Goal: Task Accomplishment & Management: Use online tool/utility

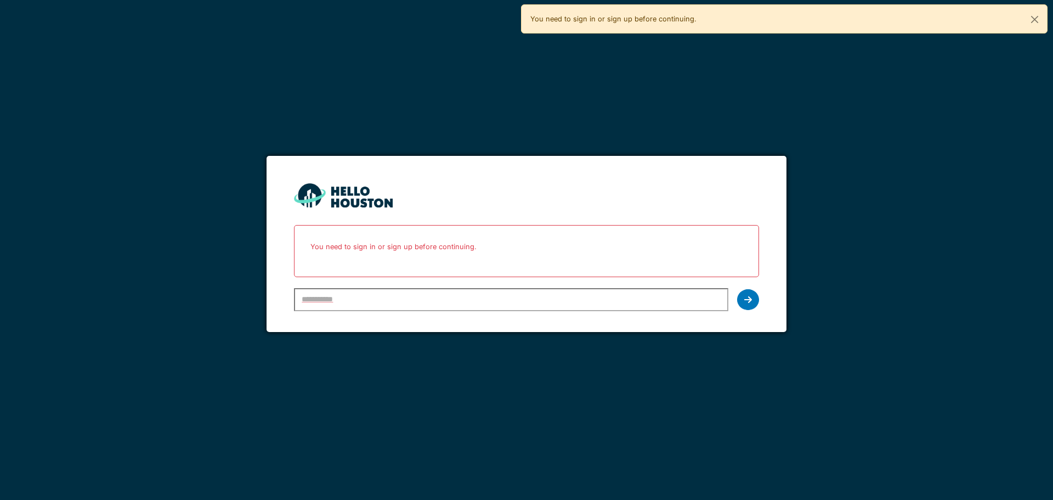
type input "**********"
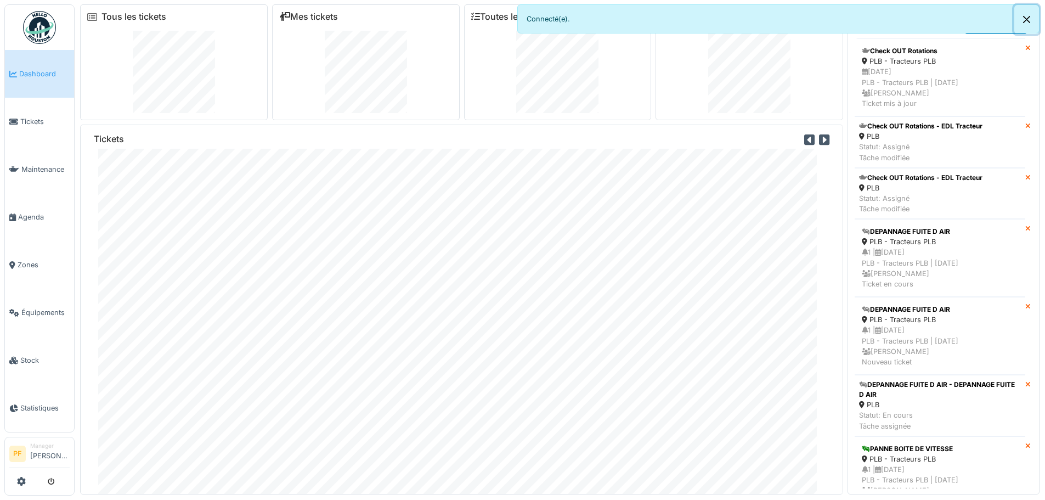
click at [1027, 20] on button "Close" at bounding box center [1026, 19] width 25 height 29
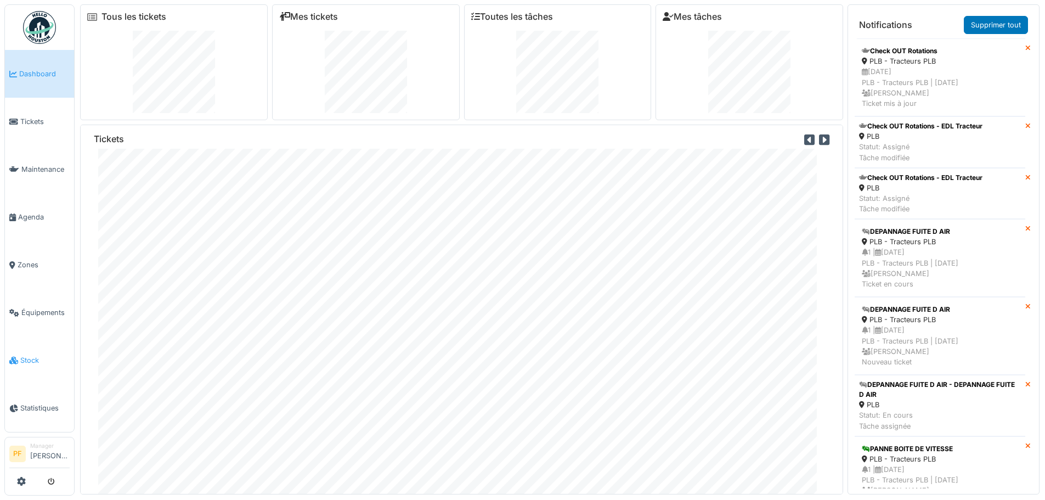
click at [37, 358] on link "Stock" at bounding box center [39, 360] width 69 height 48
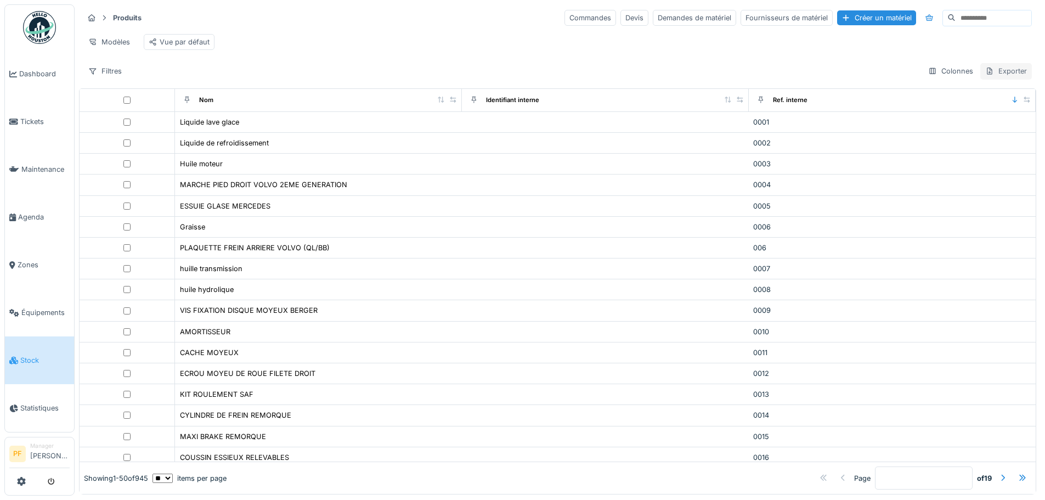
click at [999, 79] on div "Exporter" at bounding box center [1006, 71] width 52 height 16
drag, startPoint x: 869, startPoint y: 79, endPoint x: 934, endPoint y: 80, distance: 65.3
click at [869, 79] on div "Filtres Colonnes Exporter" at bounding box center [557, 71] width 949 height 16
click at [985, 75] on icon at bounding box center [989, 70] width 9 height 7
click at [884, 150] on div "Export des quantités pour une date donnée" at bounding box center [917, 152] width 178 height 16
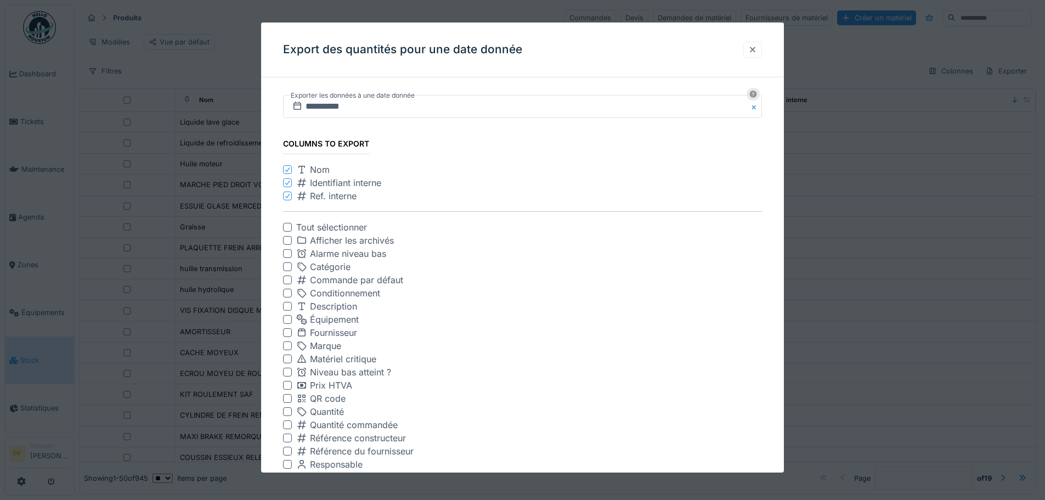
click at [757, 52] on div at bounding box center [752, 49] width 9 height 10
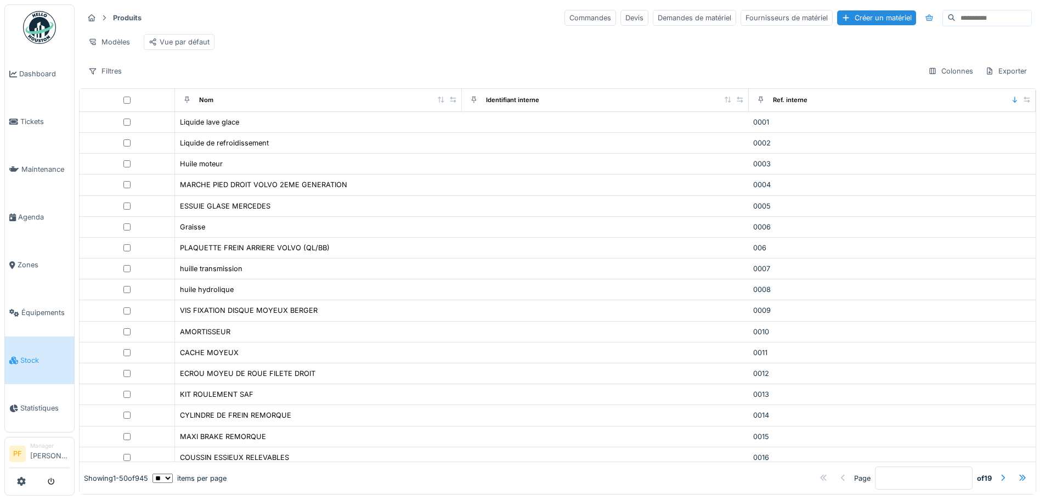
click at [856, 77] on div "Filtres Colonnes Exporter" at bounding box center [557, 71] width 949 height 16
click at [734, 79] on div "Filtres Colonnes Exporter" at bounding box center [557, 71] width 949 height 16
click at [985, 78] on div "Exporter" at bounding box center [1006, 71] width 52 height 16
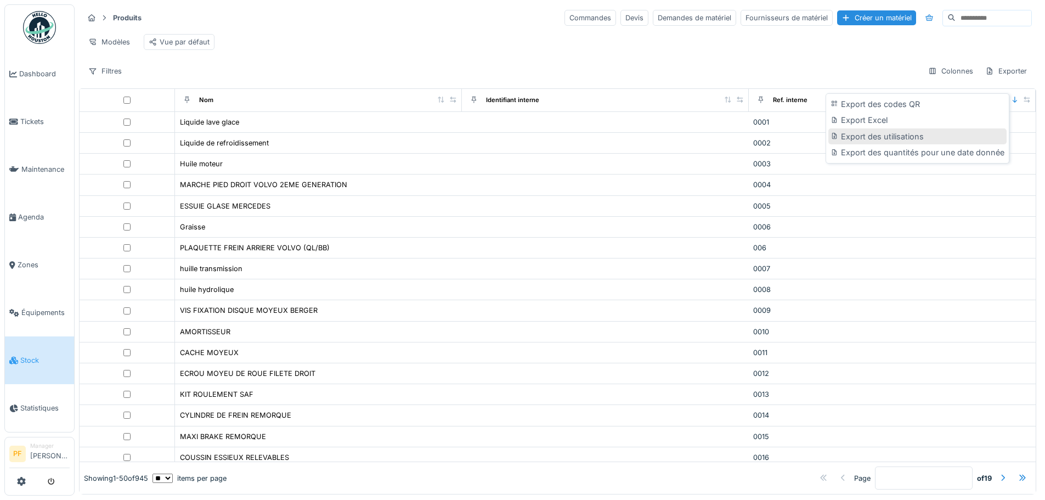
click at [899, 137] on div "Export des utilisations" at bounding box center [917, 136] width 178 height 16
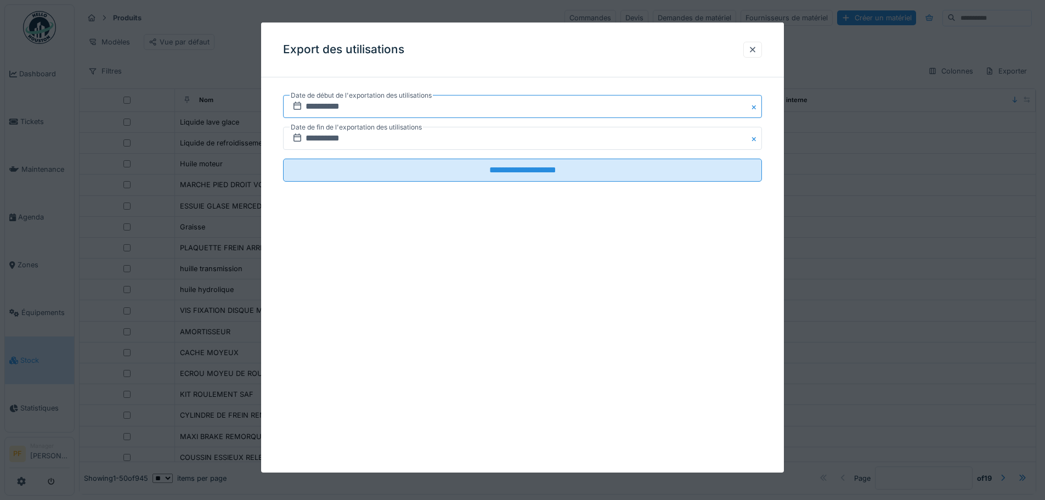
click at [407, 105] on input "**********" at bounding box center [522, 106] width 479 height 23
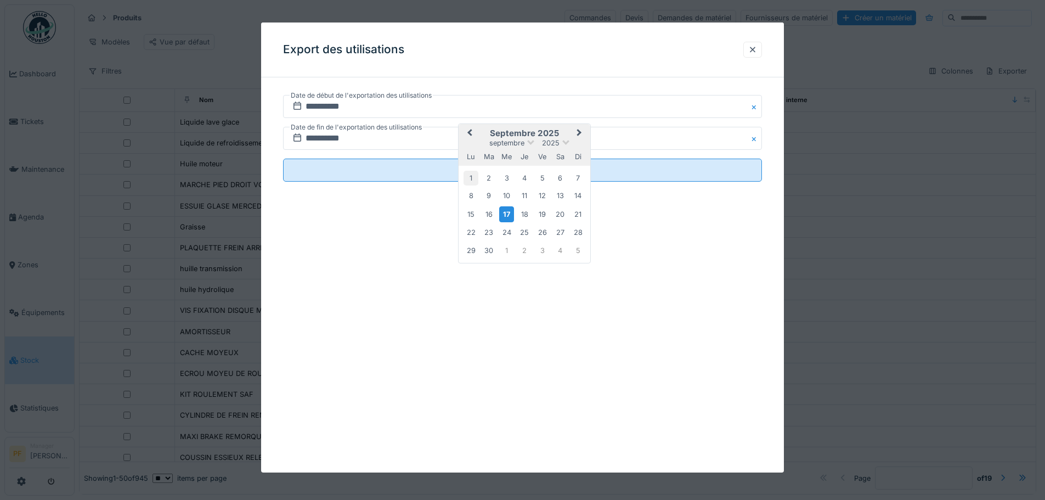
click at [471, 180] on div "1" at bounding box center [471, 178] width 15 height 15
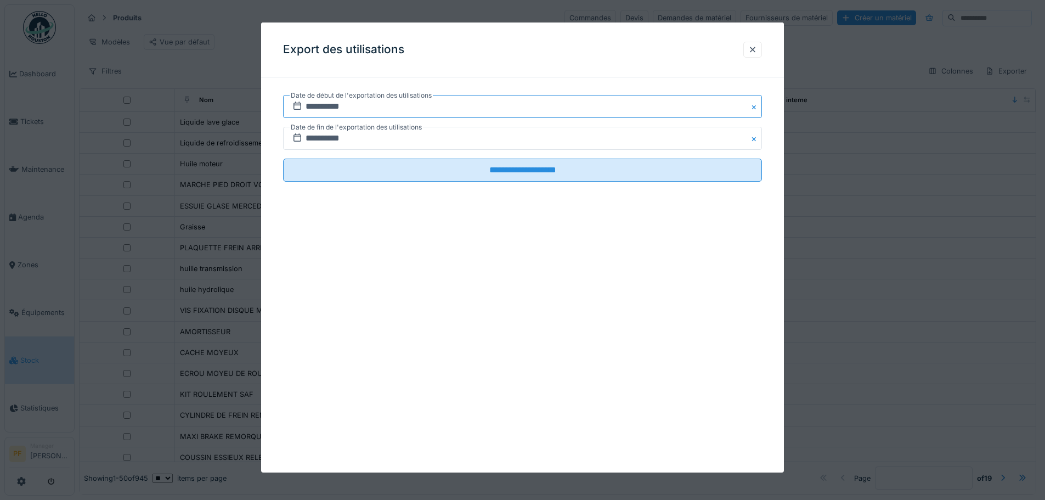
click at [406, 108] on input "**********" at bounding box center [522, 106] width 479 height 23
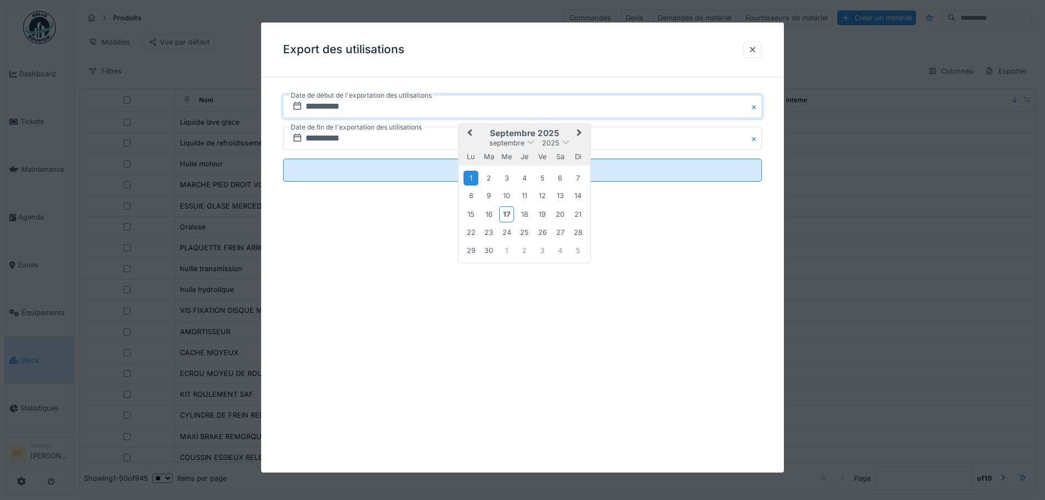
click at [470, 133] on span "Previous Month" at bounding box center [470, 133] width 0 height 13
click at [541, 178] on div "1" at bounding box center [542, 178] width 15 height 15
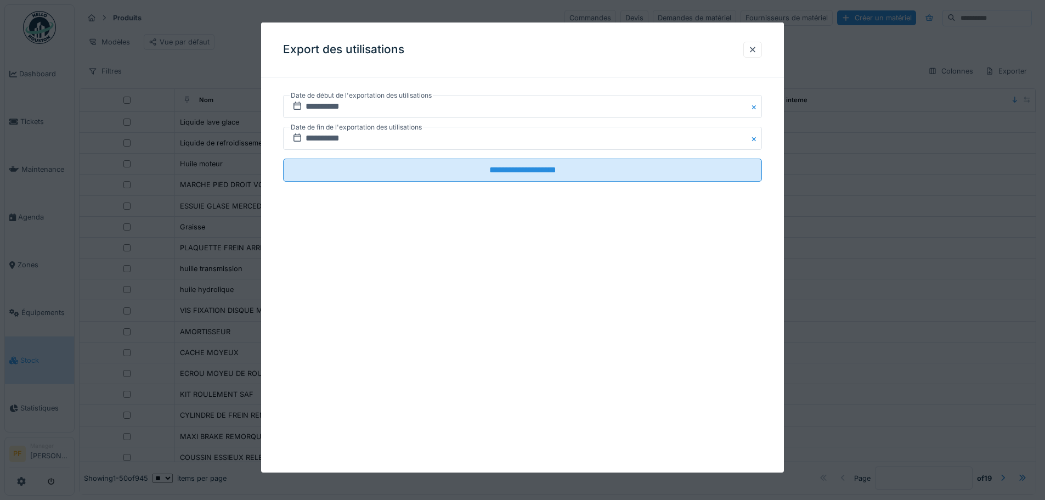
click at [414, 133] on label "Date de fin de l'exportation des utilisations" at bounding box center [356, 127] width 133 height 12
click at [343, 137] on input "**********" at bounding box center [522, 138] width 479 height 23
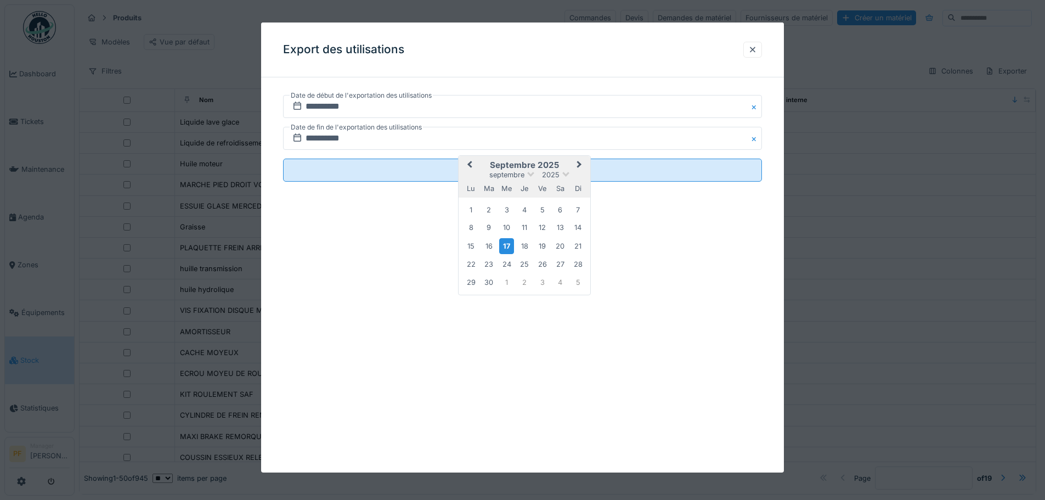
click at [469, 167] on button "Previous Month" at bounding box center [469, 166] width 18 height 18
click at [574, 282] on div "31" at bounding box center [578, 281] width 15 height 15
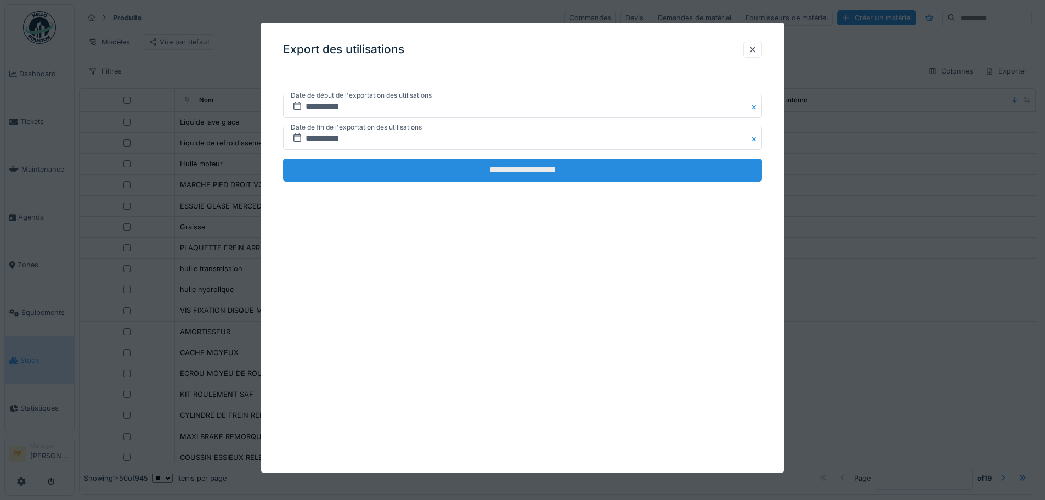
click at [504, 167] on input "**********" at bounding box center [522, 170] width 479 height 23
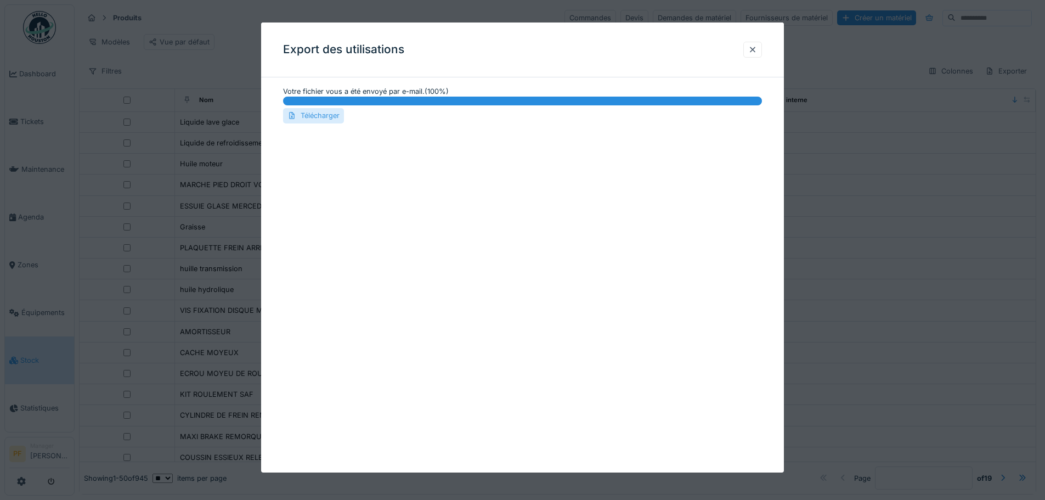
click at [298, 116] on div "Télécharger" at bounding box center [313, 115] width 61 height 15
click at [756, 52] on div at bounding box center [752, 49] width 9 height 10
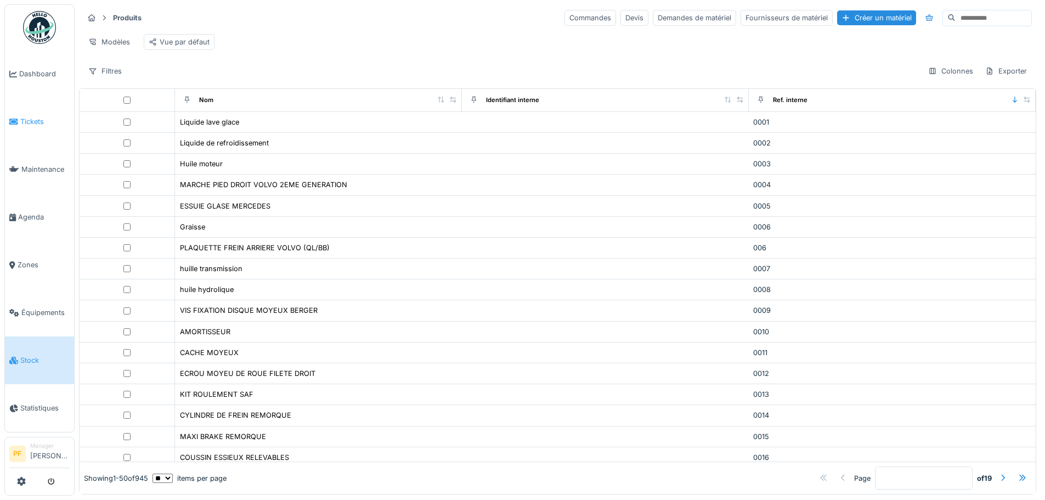
click at [38, 118] on span "Tickets" at bounding box center [44, 121] width 49 height 10
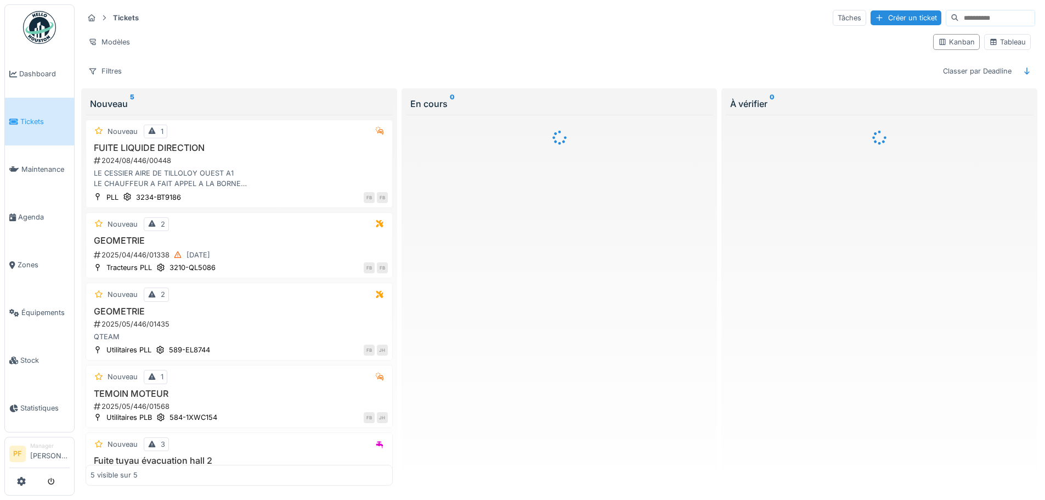
click at [882, 20] on div "Créer un ticket" at bounding box center [906, 17] width 71 height 15
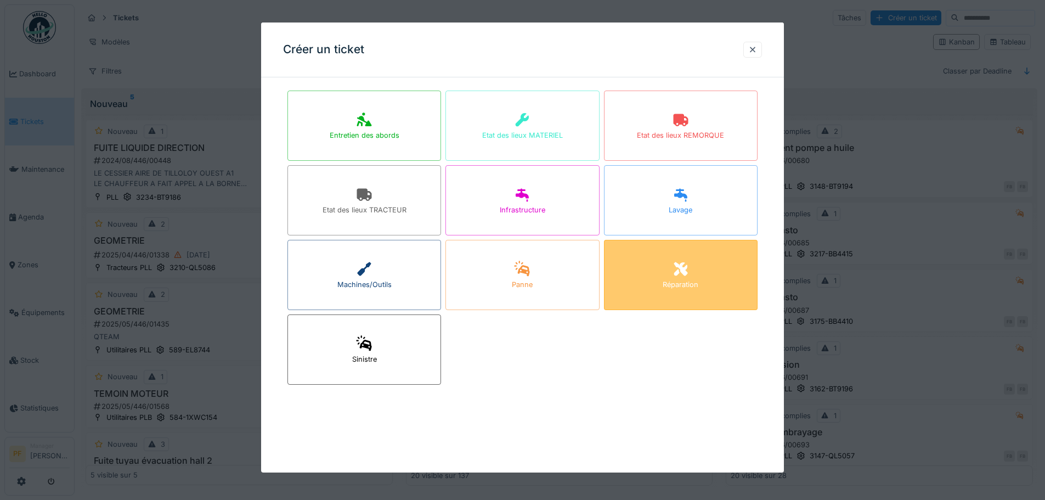
click at [674, 277] on div "Réparation" at bounding box center [681, 275] width 154 height 70
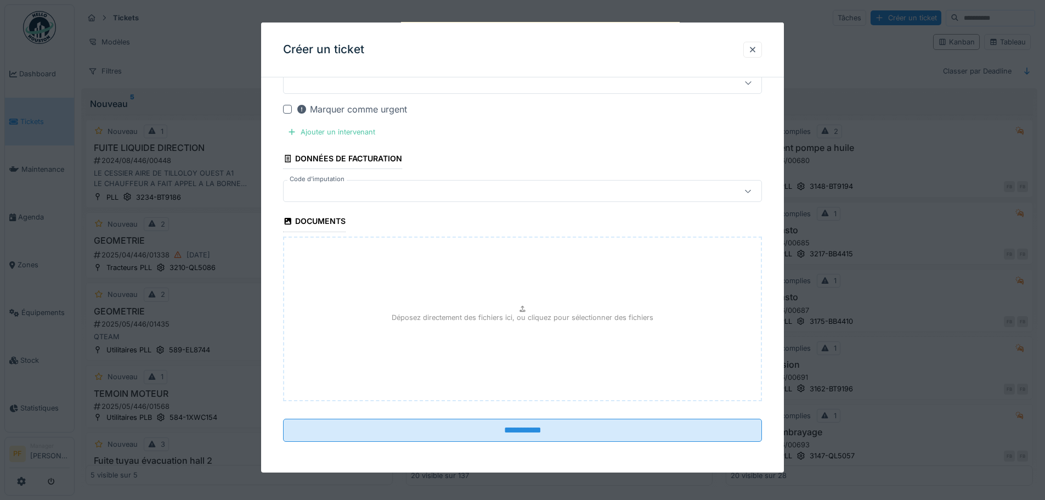
click at [353, 195] on div at bounding box center [494, 191] width 413 height 12
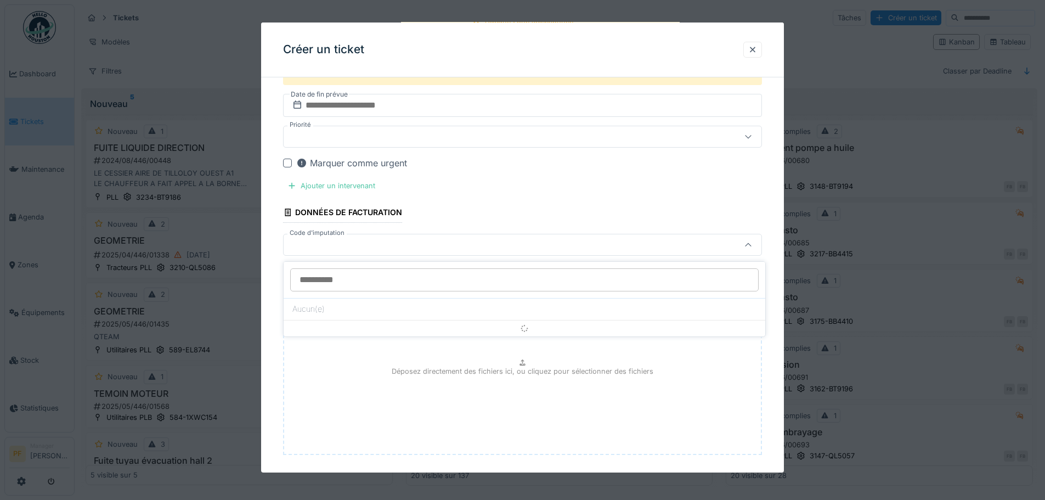
scroll to position [517, 0]
drag, startPoint x: 778, startPoint y: 204, endPoint x: 775, endPoint y: 122, distance: 81.2
click at [778, 201] on div "**********" at bounding box center [522, 49] width 523 height 960
click at [762, 53] on div at bounding box center [752, 50] width 19 height 16
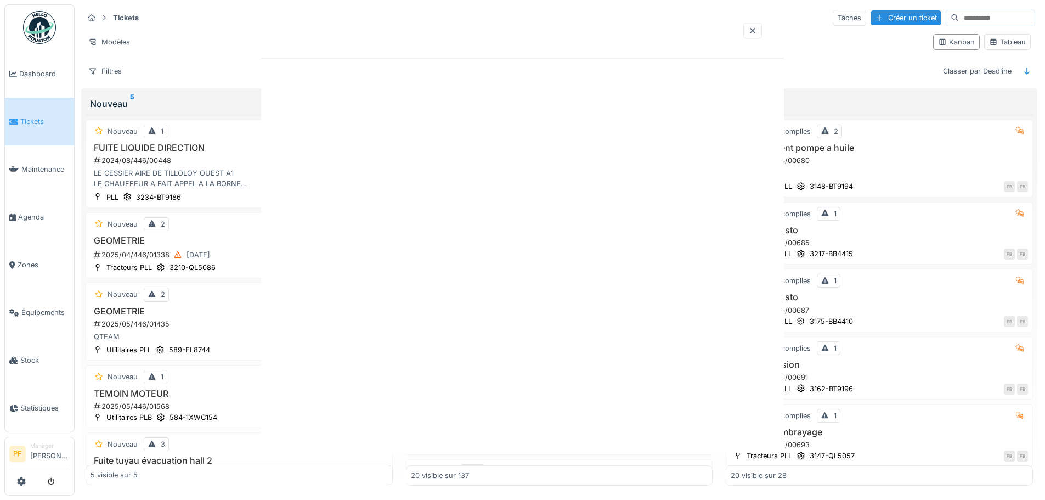
scroll to position [0, 0]
